Goal: Task Accomplishment & Management: Use online tool/utility

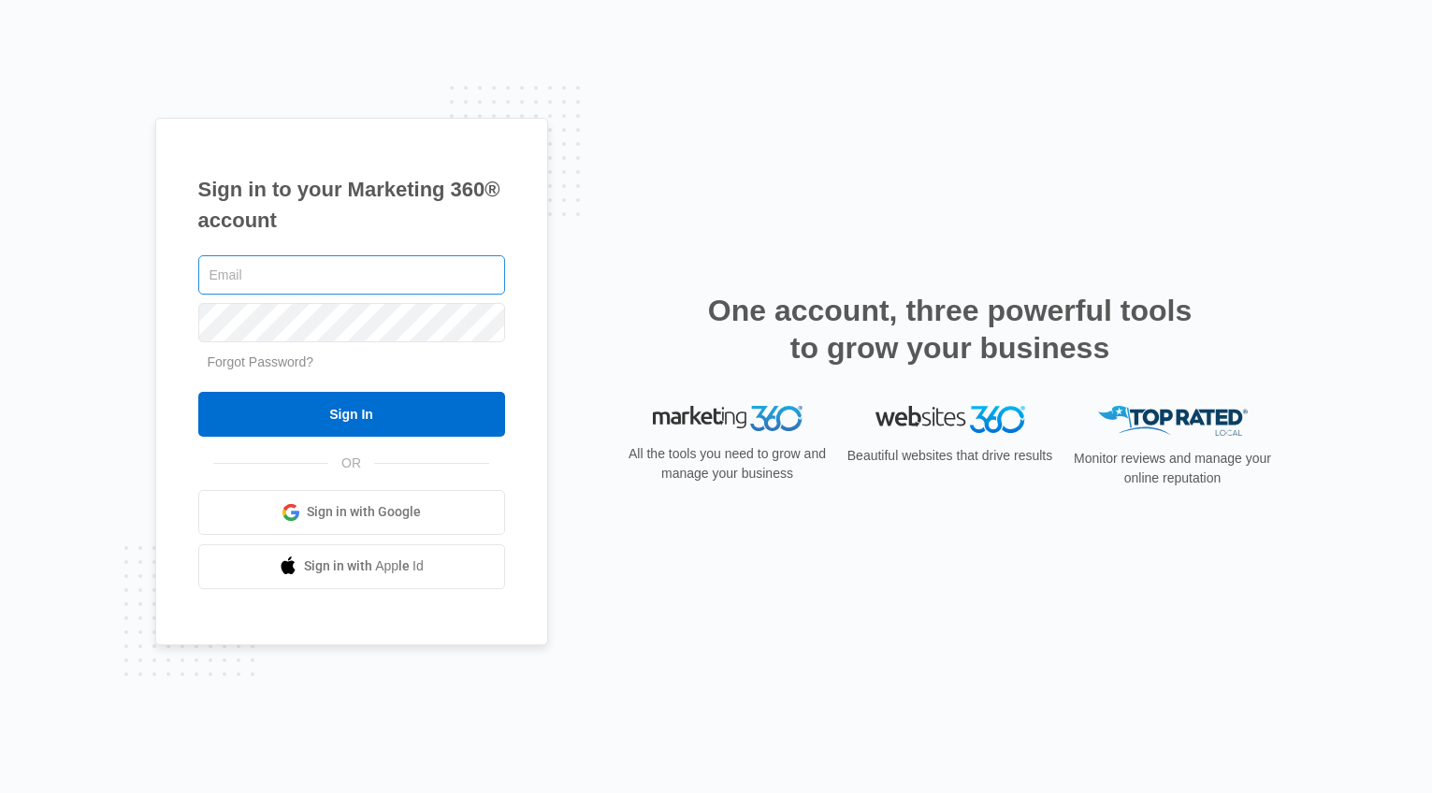
click at [260, 277] on input "text" at bounding box center [351, 274] width 307 height 39
type input "[PERSON_NAME][EMAIL_ADDRESS][PERSON_NAME][DOMAIN_NAME]"
click at [198, 392] on input "Sign In" at bounding box center [351, 414] width 307 height 45
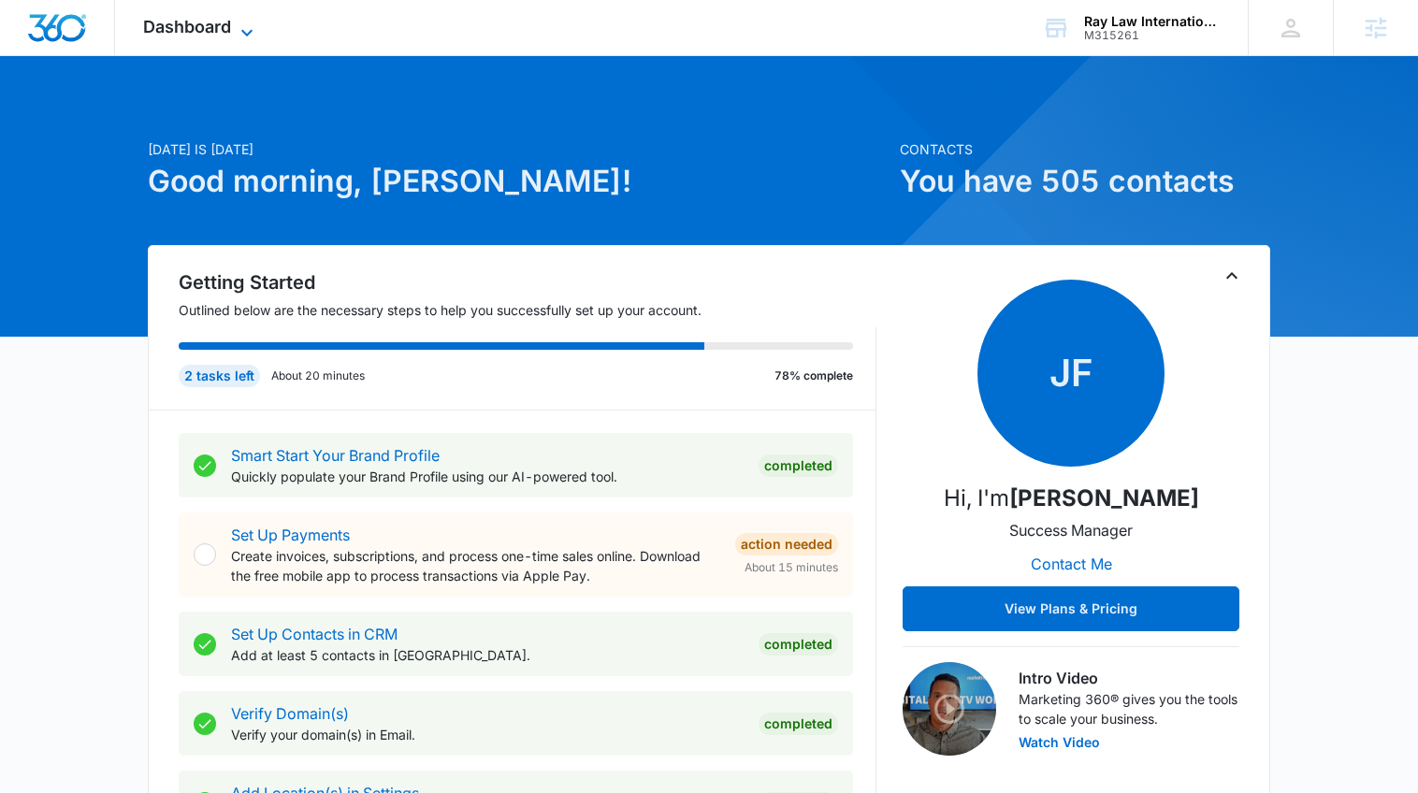
click at [257, 23] on icon at bounding box center [247, 33] width 22 height 22
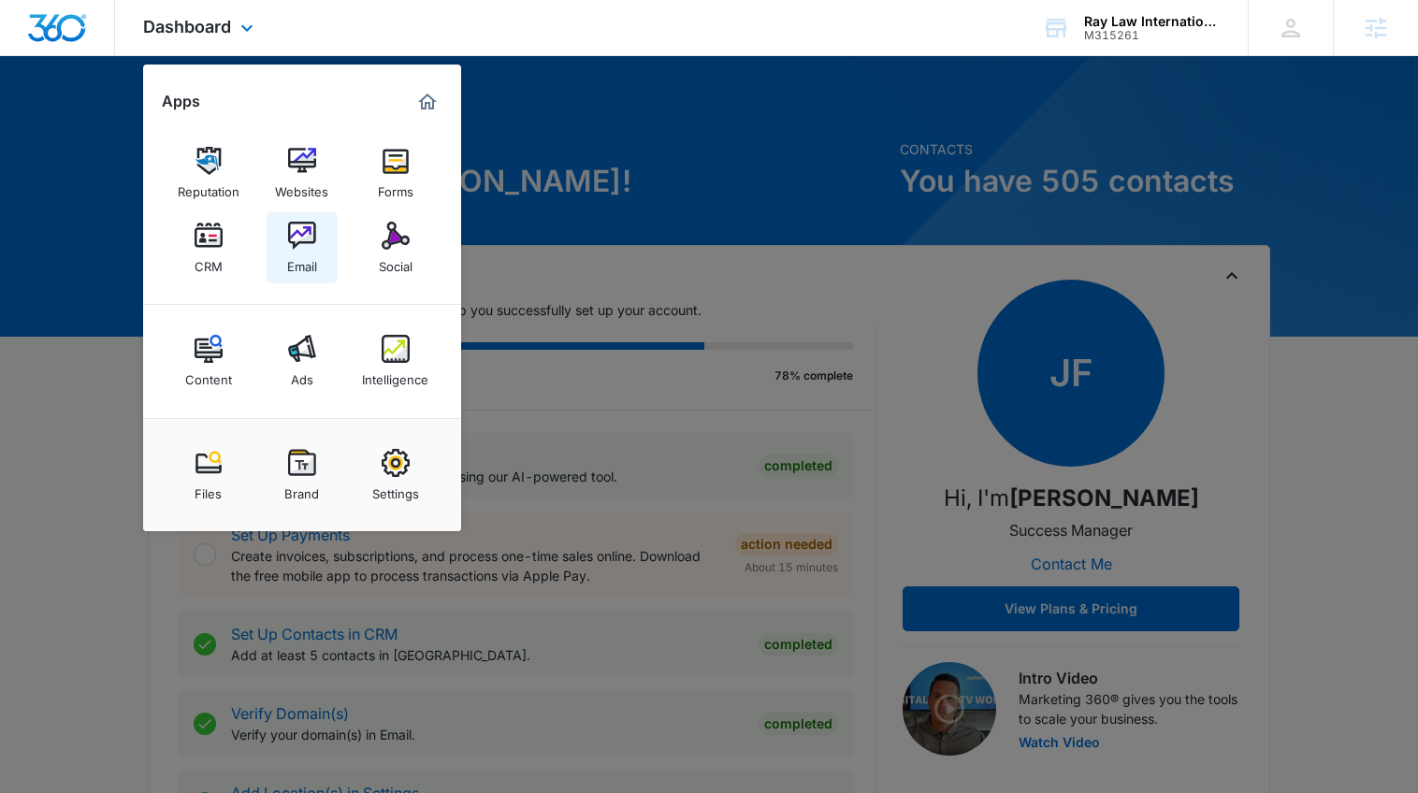
click at [318, 247] on link "Email" at bounding box center [302, 247] width 71 height 71
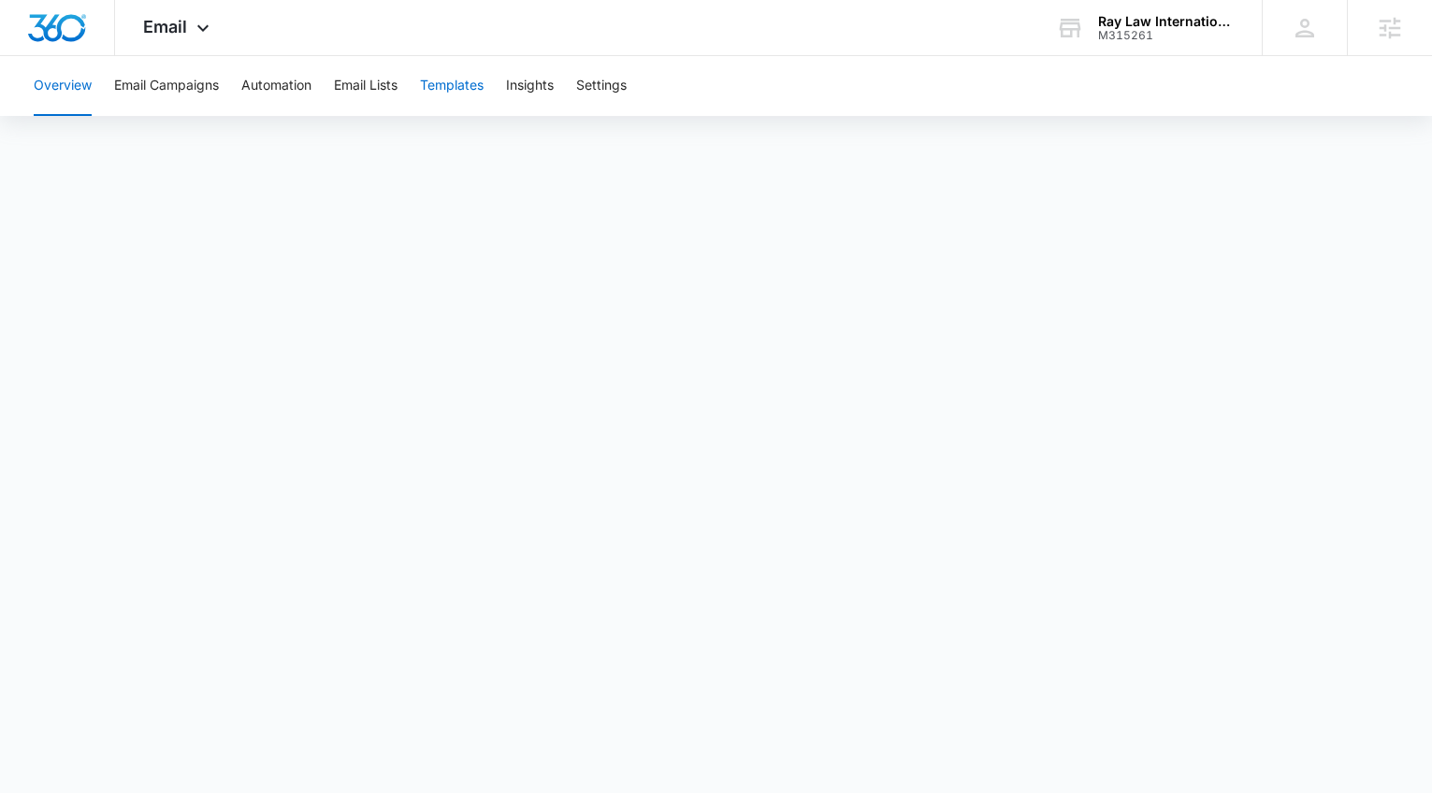
click at [461, 89] on button "Templates" at bounding box center [452, 86] width 64 height 60
